Goal: Task Accomplishment & Management: Use online tool/utility

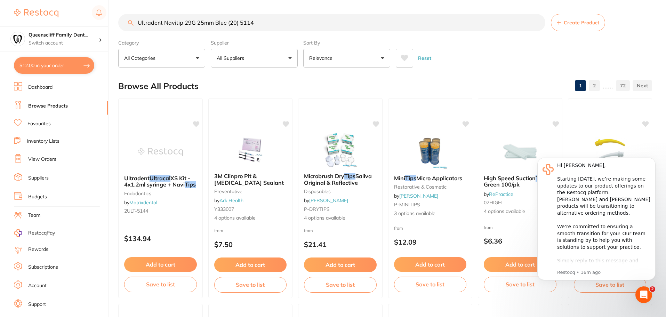
click at [46, 181] on link "Suppliers" at bounding box center [38, 177] width 21 height 7
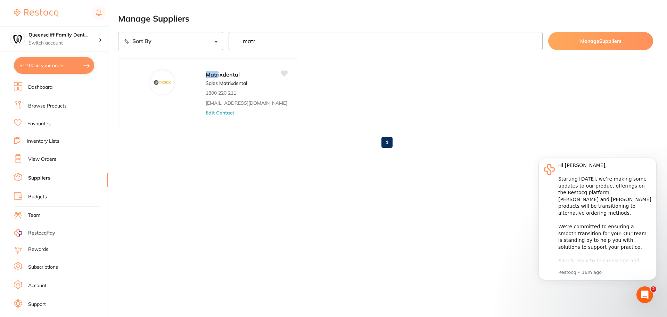
type input "matr"
click at [50, 108] on link "Browse Products" at bounding box center [47, 106] width 39 height 7
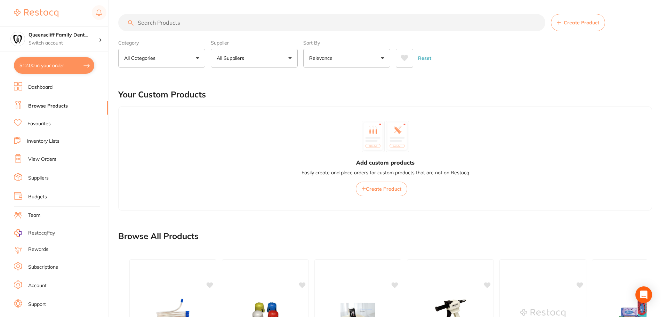
click at [590, 23] on span "Create Product" at bounding box center [580, 23] width 35 height 6
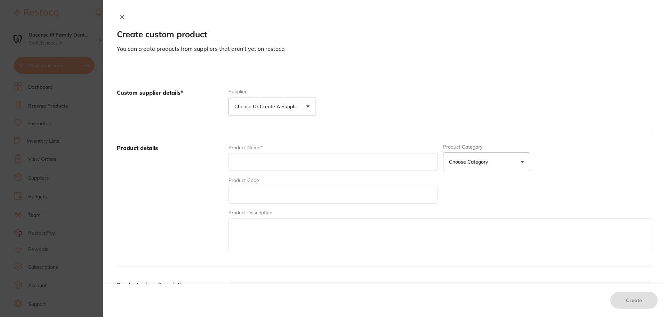
click at [271, 98] on button "Choose or create a supplier" at bounding box center [271, 106] width 87 height 19
click at [270, 132] on li "Create custom supplier" at bounding box center [271, 128] width 87 height 18
click at [269, 128] on button "Create custom supplier" at bounding box center [266, 127] width 65 height 6
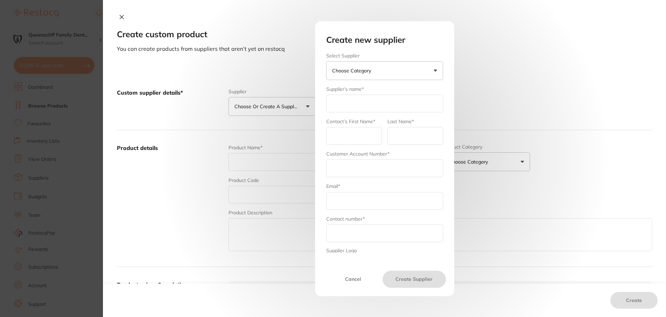
click at [367, 65] on button "Choose Category" at bounding box center [384, 70] width 117 height 19
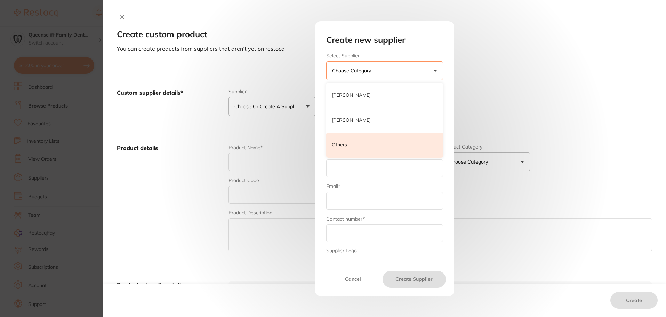
click at [356, 148] on li "Others" at bounding box center [384, 144] width 117 height 25
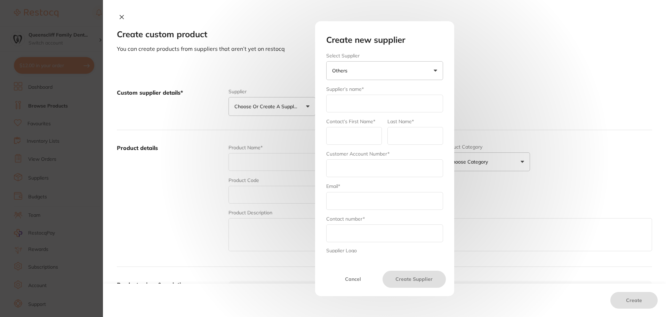
click at [501, 60] on div "Create new supplier Select Supplier Others [PERSON_NAME] [PERSON_NAME] Dental O…" at bounding box center [384, 158] width 563 height 317
click at [345, 280] on button "Cancel" at bounding box center [352, 278] width 59 height 17
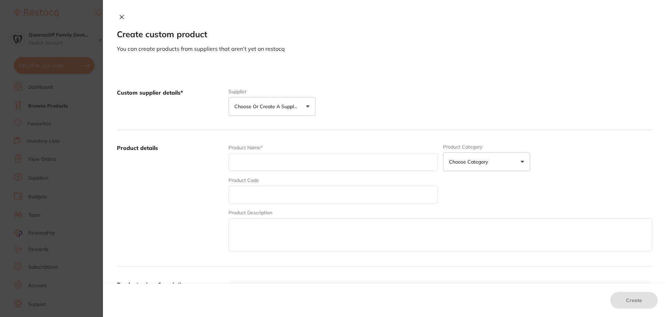
click at [286, 107] on p "Choose or create a supplier" at bounding box center [267, 106] width 66 height 7
click at [190, 101] on label "Custom supplier details*" at bounding box center [170, 102] width 106 height 27
click at [119, 15] on icon at bounding box center [122, 17] width 6 height 6
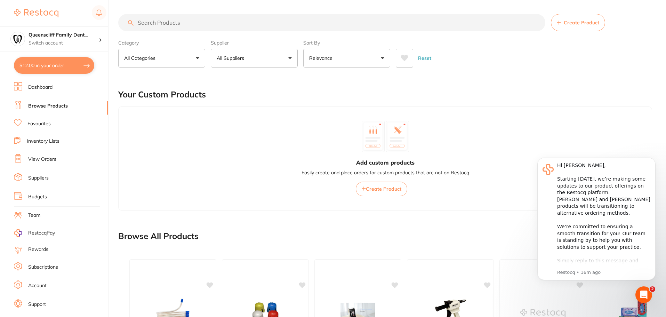
click at [46, 178] on link "Suppliers" at bounding box center [38, 177] width 21 height 7
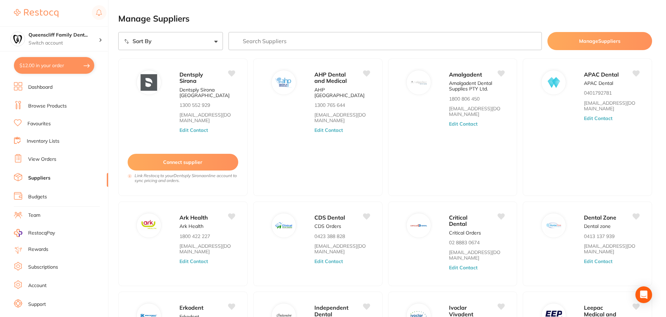
click at [253, 40] on input "search" at bounding box center [385, 41] width 314 height 18
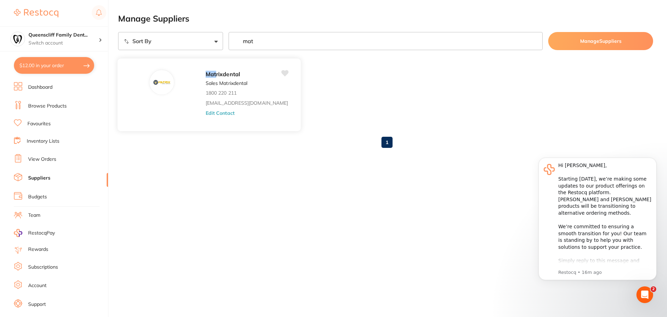
type input "mat"
click at [206, 92] on p "1800 220 211" at bounding box center [221, 93] width 31 height 6
click at [206, 115] on button "Edit Contact" at bounding box center [220, 113] width 29 height 6
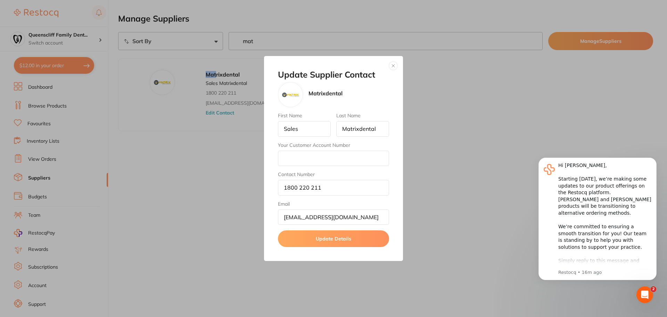
click at [392, 66] on button "button" at bounding box center [393, 66] width 8 height 8
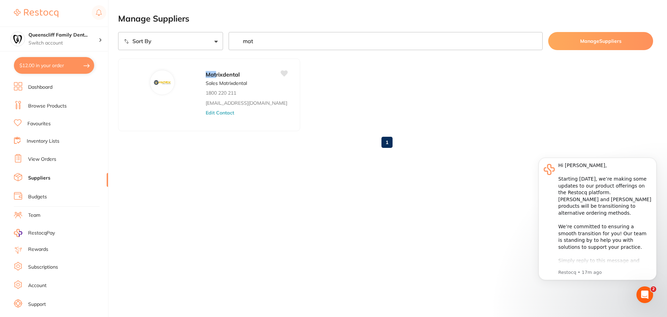
click at [358, 136] on div "1" at bounding box center [385, 142] width 535 height 22
